Goal: Task Accomplishment & Management: Use online tool/utility

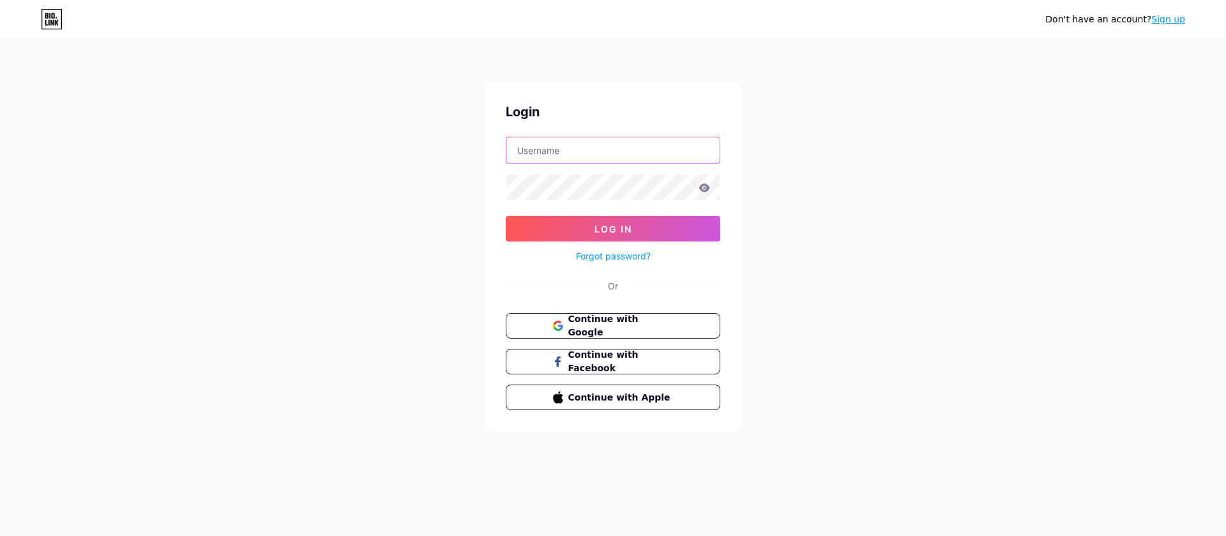
click at [556, 149] on input "text" at bounding box center [612, 150] width 213 height 26
type input "[EMAIL_ADDRESS][DOMAIN_NAME]"
click at [506, 216] on button "Log In" at bounding box center [613, 229] width 214 height 26
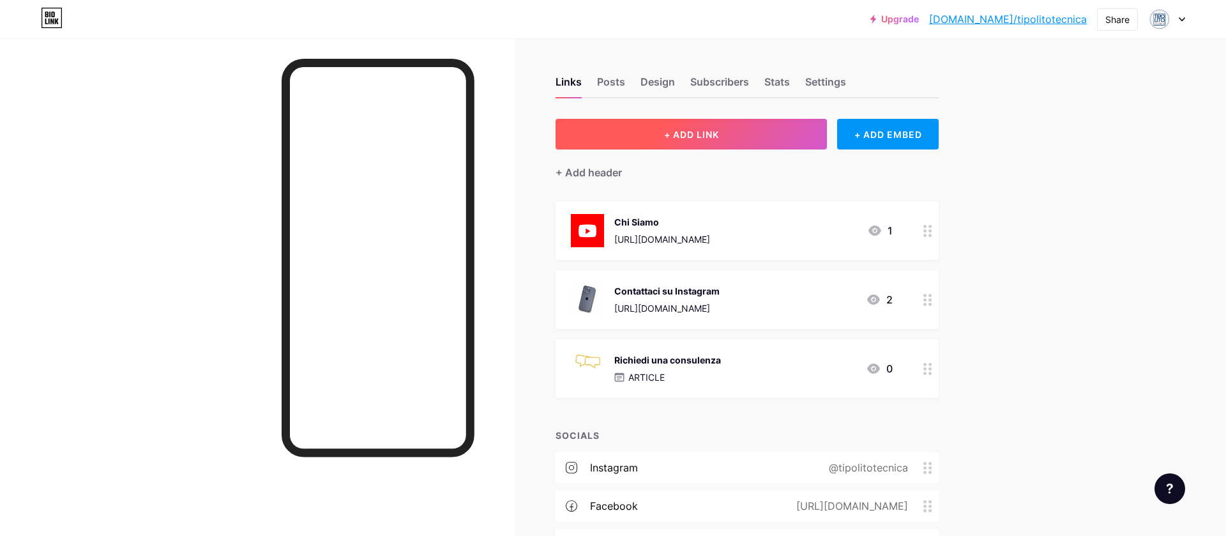
click at [806, 128] on button "+ ADD LINK" at bounding box center [690, 134] width 271 height 31
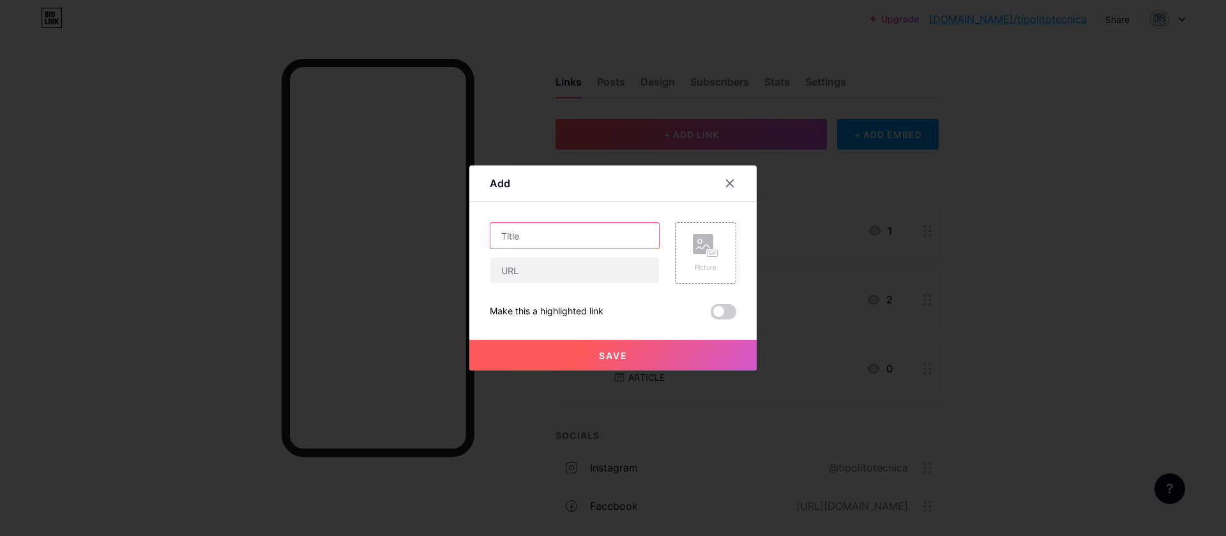
click at [568, 228] on input "text" at bounding box center [574, 236] width 169 height 26
type input "Scarica la nostra Guida"
click at [517, 269] on input "text" at bounding box center [574, 270] width 169 height 26
paste input "[URL][DOMAIN_NAME]"
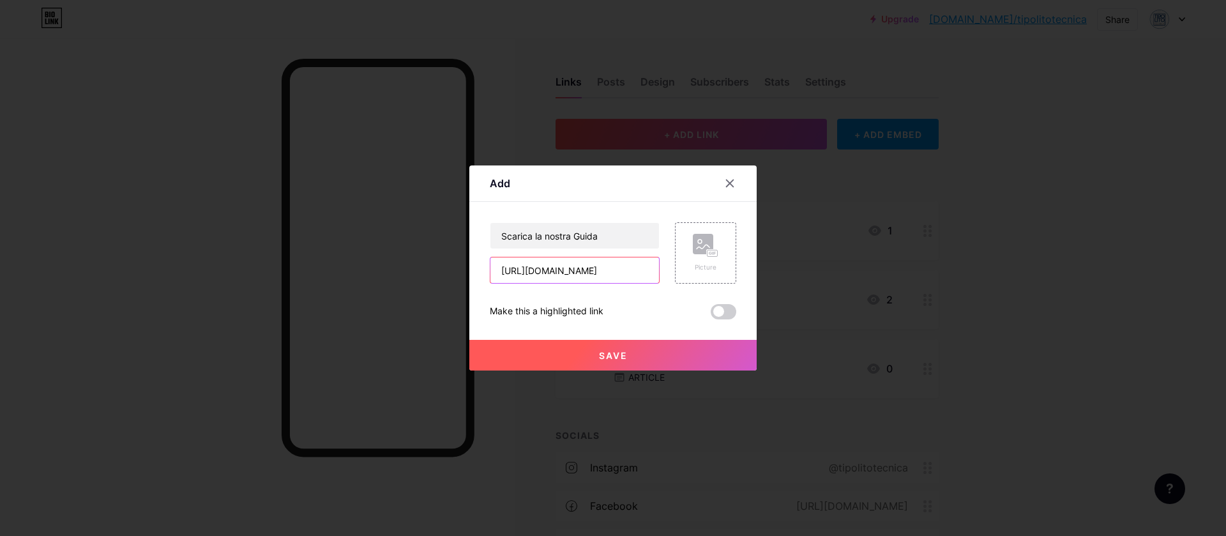
type input "[URL][DOMAIN_NAME]"
click at [702, 253] on rect at bounding box center [703, 244] width 20 height 20
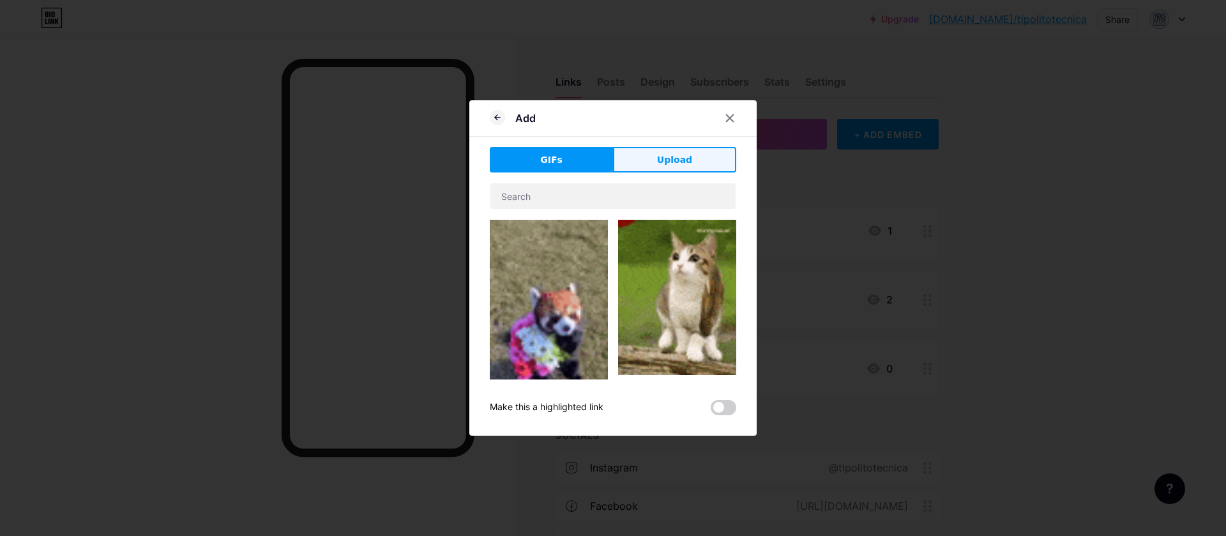
click at [687, 163] on span "Upload" at bounding box center [674, 159] width 35 height 13
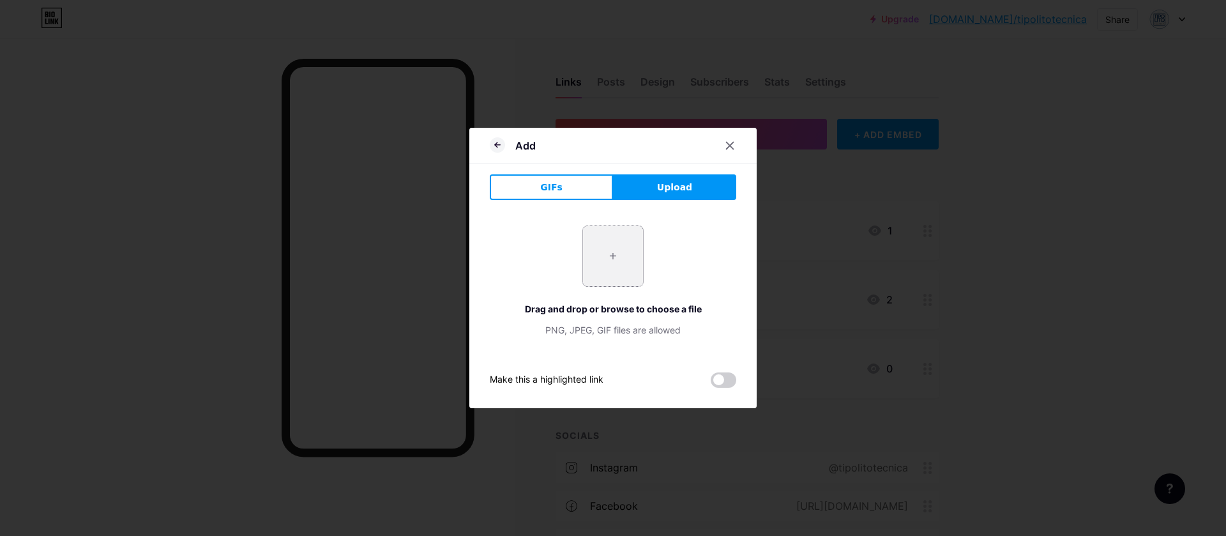
click at [614, 260] on input "file" at bounding box center [613, 256] width 60 height 60
type input "C:\fakepath\Screenshot [DATE] alle 18.14.43.png"
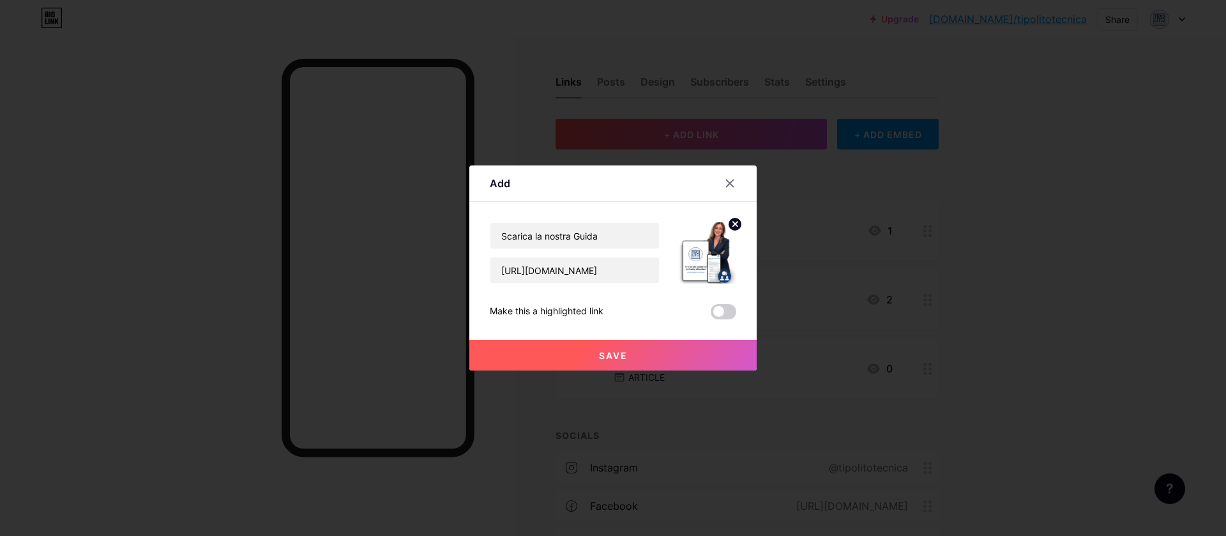
click at [615, 353] on span "Save" at bounding box center [613, 355] width 29 height 11
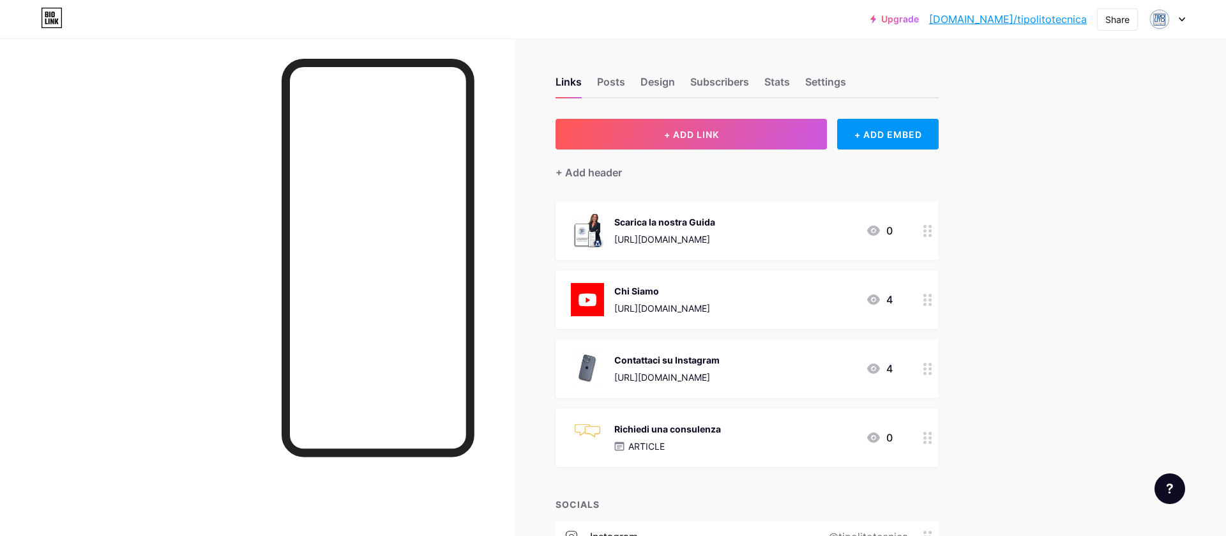
click at [696, 221] on div "Scarica la nostra Guida" at bounding box center [664, 221] width 101 height 13
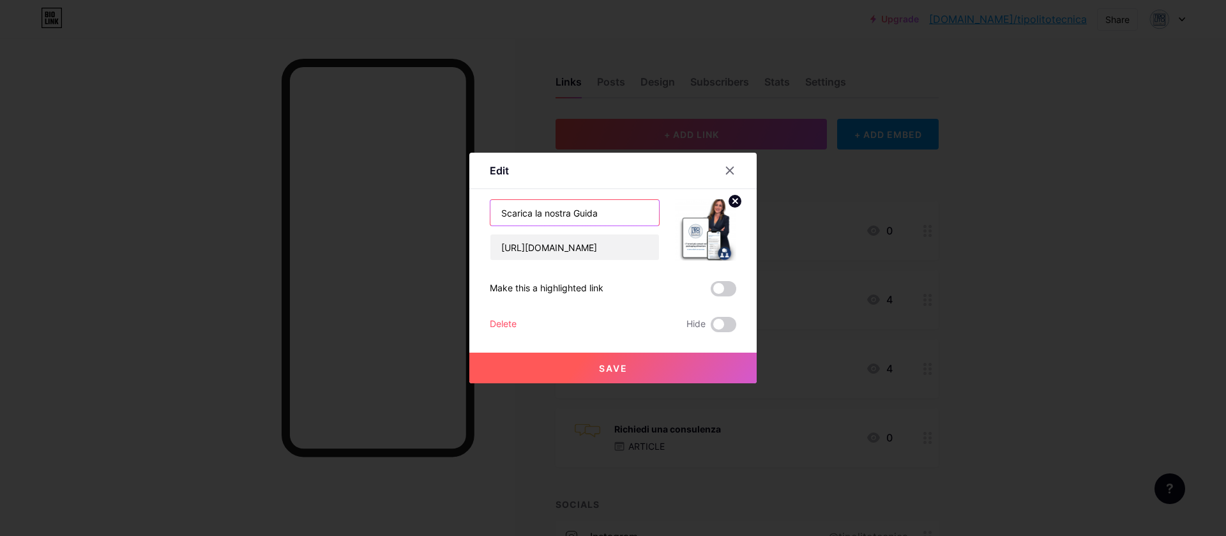
click at [618, 219] on input "Scarica la nostra Guida" at bounding box center [574, 213] width 169 height 26
type input "Scarica la nostra Guida Gratuita"
click at [619, 366] on span "Save" at bounding box center [613, 368] width 29 height 11
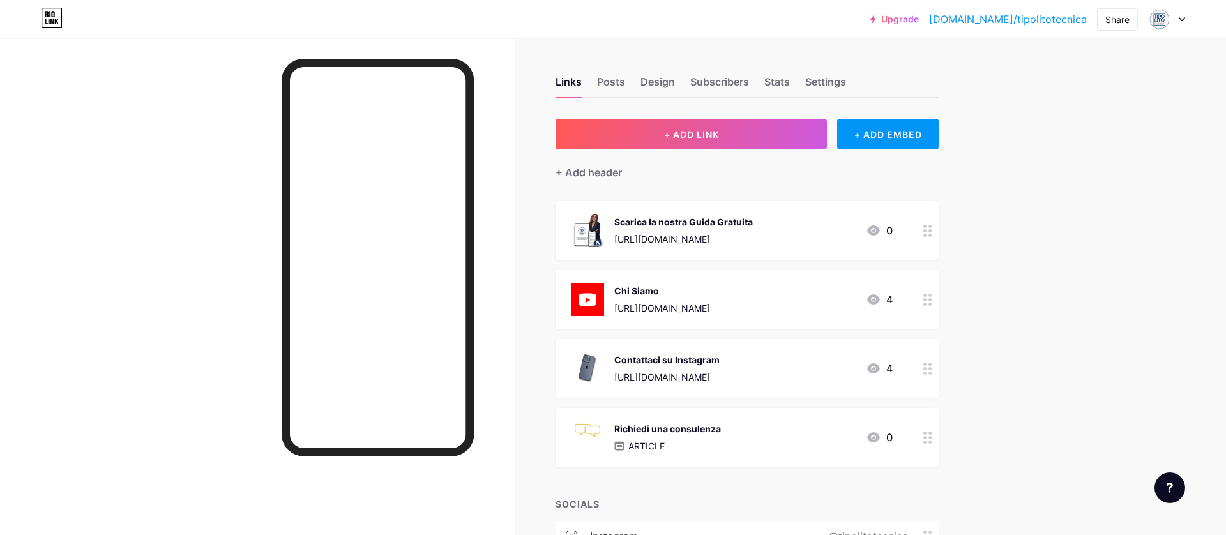
click at [996, 211] on div "Upgrade [DOMAIN_NAME]/tipoli... [DOMAIN_NAME]/tipolitotecnica Share Switch acco…" at bounding box center [613, 365] width 1226 height 730
